Goal: Find specific page/section

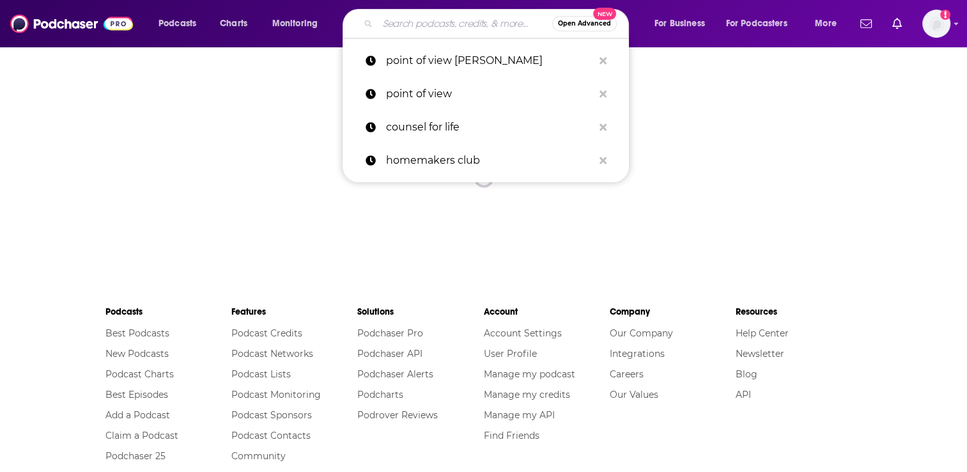
click at [419, 23] on input "Search podcasts, credits, & more..." at bounding box center [465, 23] width 174 height 20
paste input "[PERSON_NAME] KD PODCAST"
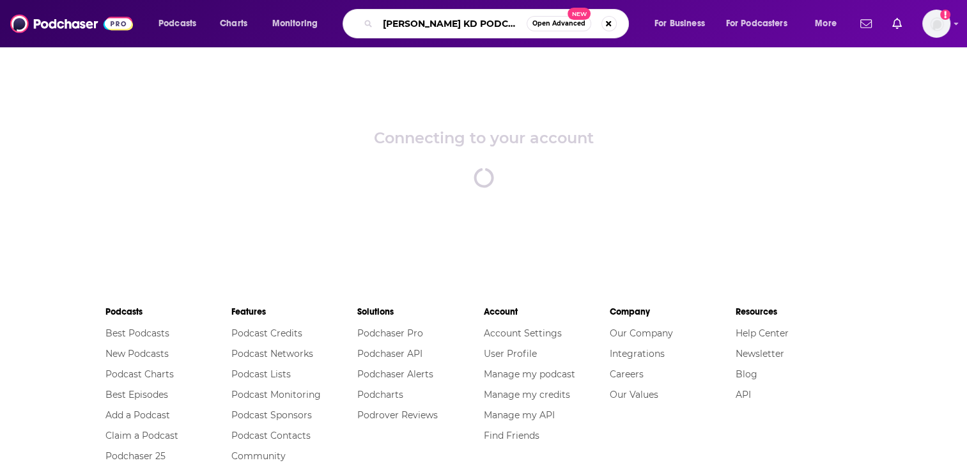
type input "[PERSON_NAME] KD PODCAST"
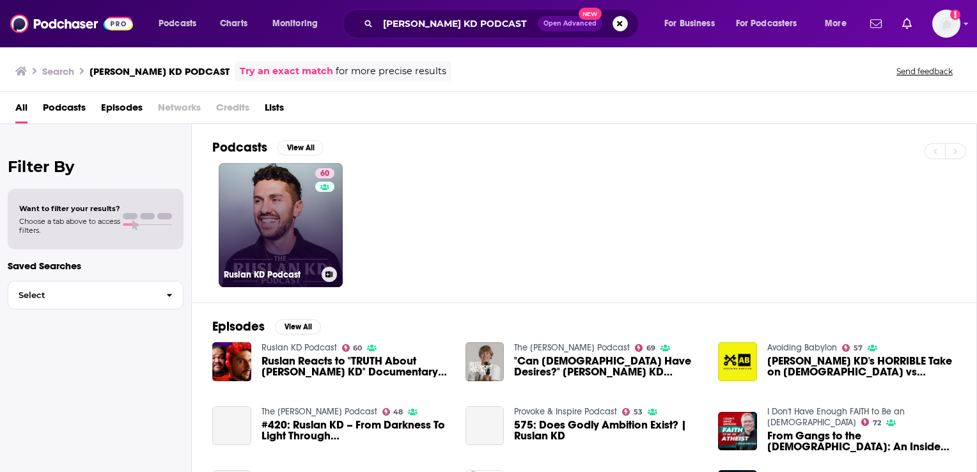
click at [266, 236] on link "60 Ruslan KD Podcast" at bounding box center [281, 225] width 124 height 124
